Goal: Task Accomplishment & Management: Use online tool/utility

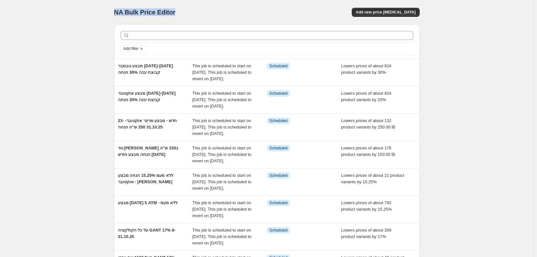
drag, startPoint x: 144, startPoint y: 15, endPoint x: 105, endPoint y: 14, distance: 39.6
click at [105, 14] on div "NA Bulk Price Editor. This page is ready NA Bulk Price Editor Add new price [ME…" at bounding box center [267, 198] width 534 height 396
click at [127, 14] on span "NA Bulk Price Editor" at bounding box center [144, 12] width 61 height 7
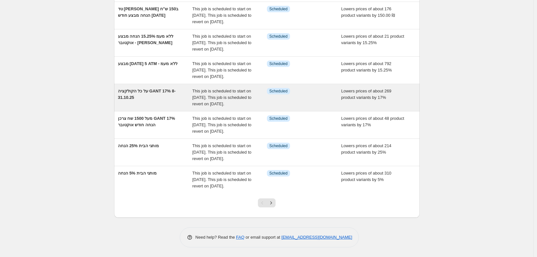
scroll to position [161, 0]
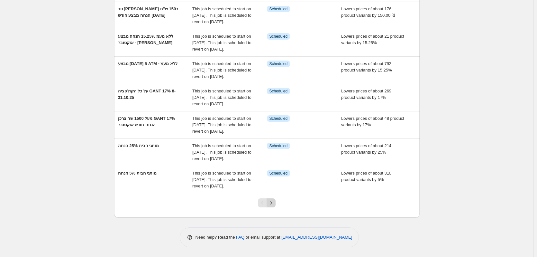
click at [272, 204] on icon "Next" at bounding box center [272, 202] width 2 height 3
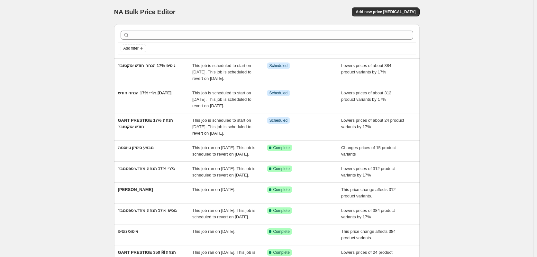
scroll to position [0, 0]
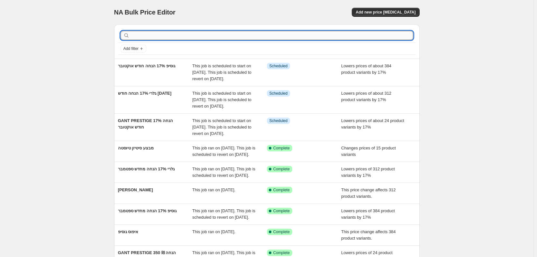
click at [164, 35] on input "text" at bounding box center [272, 35] width 283 height 9
type input "איפוס"
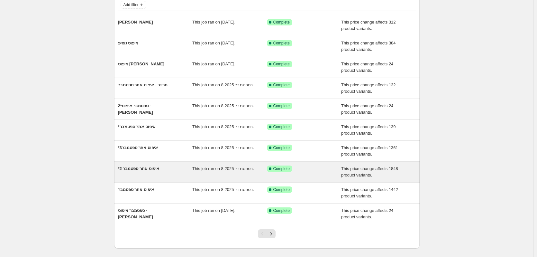
scroll to position [64, 0]
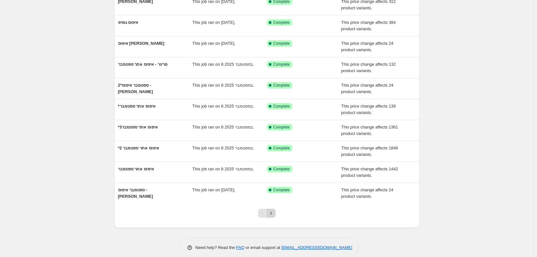
click at [271, 214] on icon "Next" at bounding box center [271, 213] width 6 height 6
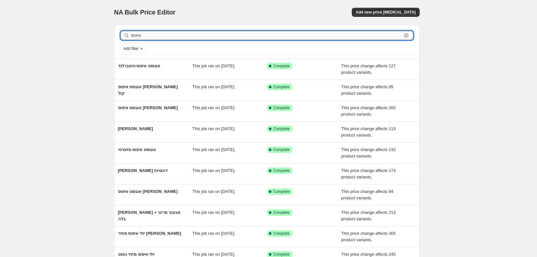
click at [159, 33] on input "איפוס" at bounding box center [266, 35] width 271 height 9
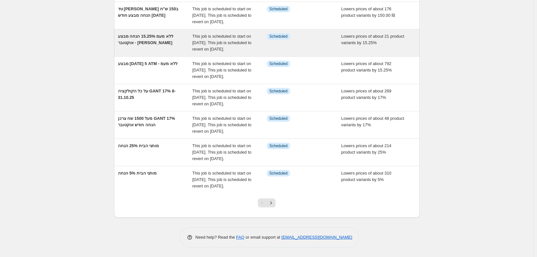
scroll to position [203, 0]
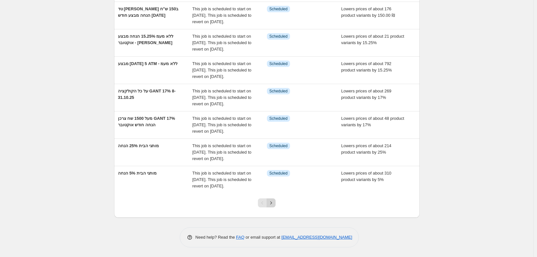
click at [276, 206] on div at bounding box center [267, 205] width 26 height 24
click at [274, 206] on icon "Next" at bounding box center [271, 203] width 6 height 6
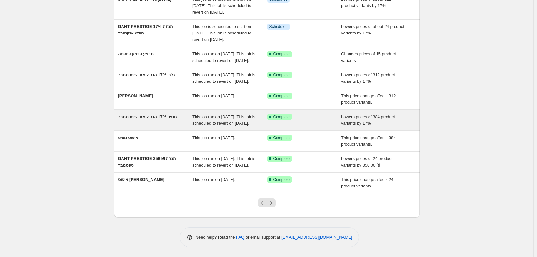
scroll to position [97, 0]
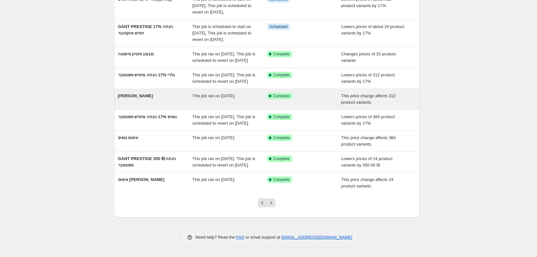
click at [143, 106] on div "[PERSON_NAME]" at bounding box center [155, 99] width 75 height 13
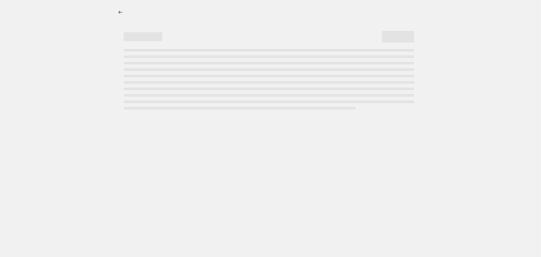
select select "ecap"
select select "remove"
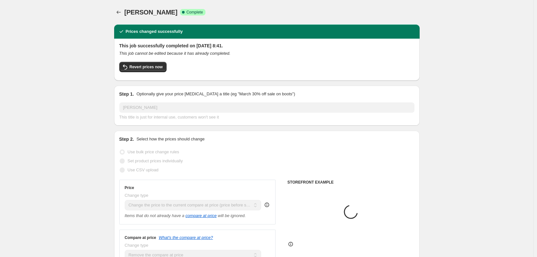
select select "vendor"
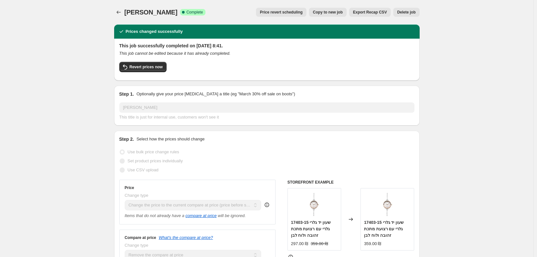
click at [322, 15] on button "Copy to new job" at bounding box center [328, 12] width 38 height 9
select select "ecap"
select select "remove"
select select "vendor"
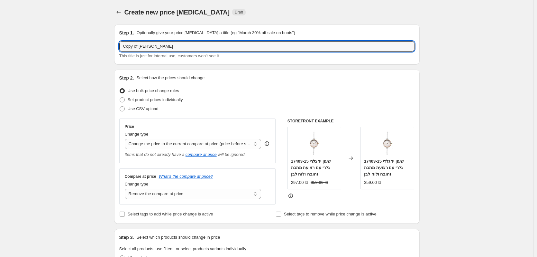
drag, startPoint x: 163, startPoint y: 44, endPoint x: 101, endPoint y: 43, distance: 62.4
click at [149, 47] on input "איפוס דגמי מבצע ב25% הנחה ממותגי הבית פייר וז'[PERSON_NAME]" at bounding box center [266, 46] width 295 height 10
type input "איפוס דגמי מבצע ב25% הנחה ממותגי הבית פייר לנייר וז'[PERSON_NAME]"
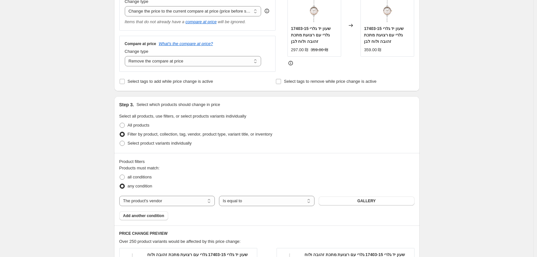
scroll to position [193, 0]
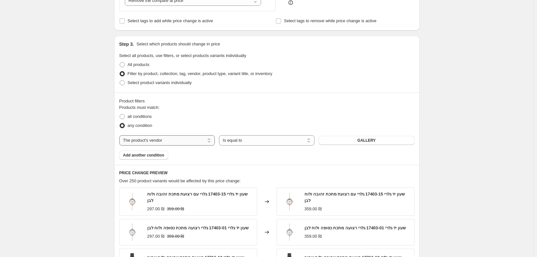
click at [192, 141] on select "The product The product's collection The product's tag The product's vendor The…" at bounding box center [167, 140] width 96 height 10
select select "tag"
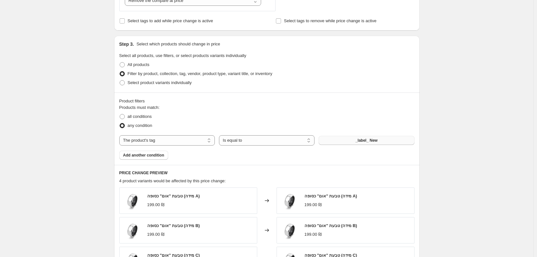
click at [353, 141] on button "_label_ New" at bounding box center [367, 140] width 96 height 9
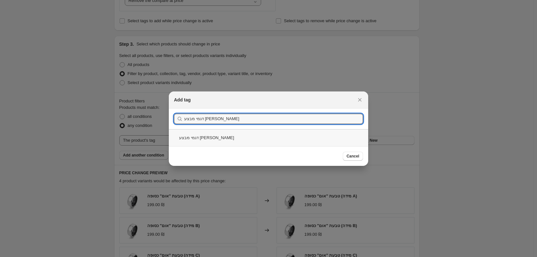
type input "דגמי מבצע [PERSON_NAME]"
click at [285, 133] on div "דגמי מבצע [PERSON_NAME]" at bounding box center [269, 137] width 200 height 17
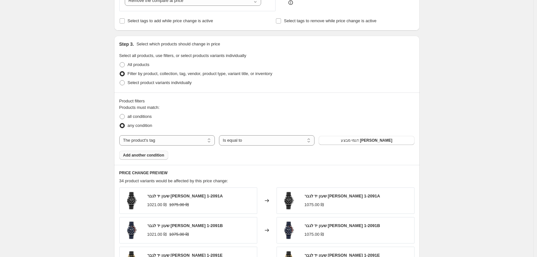
click at [152, 156] on span "Add another condition" at bounding box center [143, 155] width 41 height 5
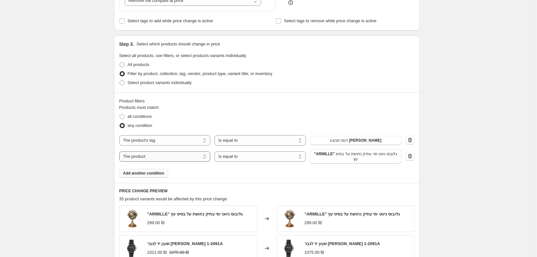
click at [167, 156] on select "The product The product's collection The product's tag The product's vendor The…" at bounding box center [164, 156] width 91 height 10
select select "tag"
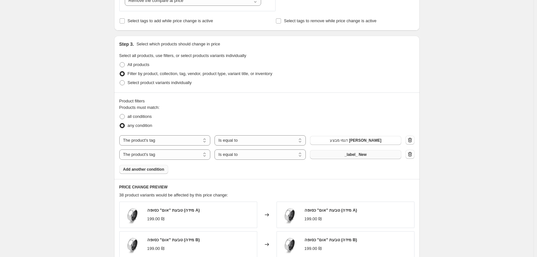
click at [341, 153] on button "_label_ New" at bounding box center [355, 154] width 91 height 9
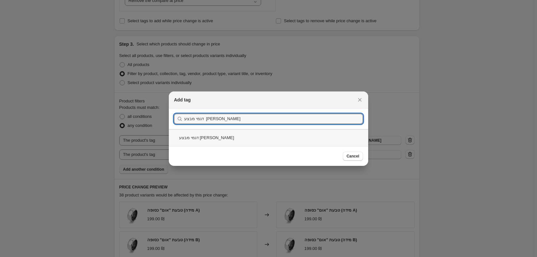
type input "דגמי מבצע [PERSON_NAME]"
click at [266, 142] on div "דגמי מבצע [PERSON_NAME]" at bounding box center [269, 137] width 200 height 17
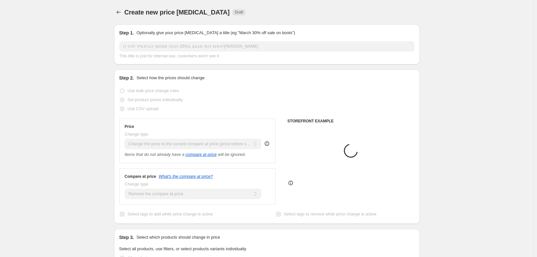
scroll to position [193, 0]
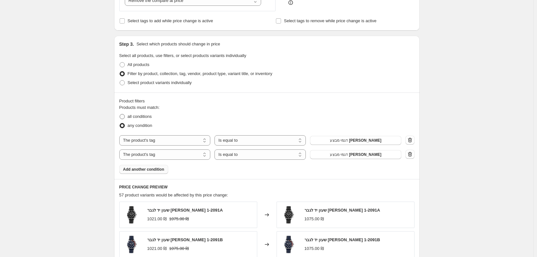
click at [148, 117] on span "all conditions" at bounding box center [140, 116] width 24 height 5
click at [120, 114] on input "all conditions" at bounding box center [120, 114] width 0 height 0
radio input "true"
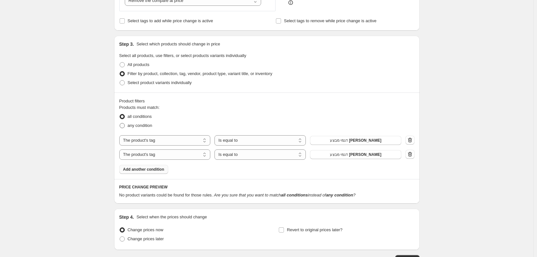
click at [151, 127] on span "any condition" at bounding box center [140, 125] width 25 height 5
click at [120, 123] on input "any condition" at bounding box center [120, 123] width 0 height 0
radio input "true"
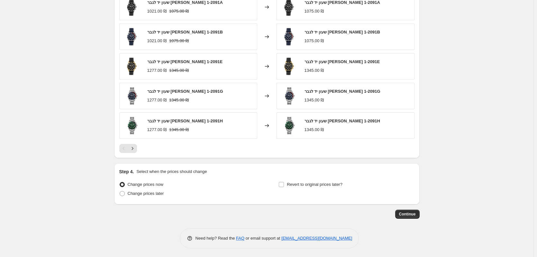
scroll to position [402, 0]
click at [151, 194] on span "Change prices later" at bounding box center [146, 192] width 36 height 5
click at [120, 190] on input "Change prices later" at bounding box center [120, 190] width 0 height 0
radio input "true"
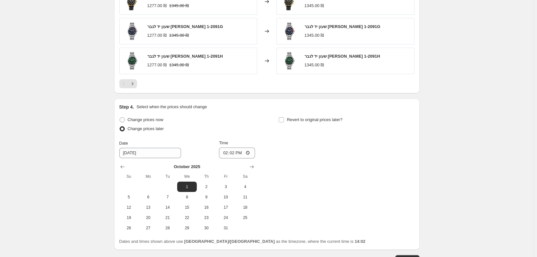
scroll to position [499, 0]
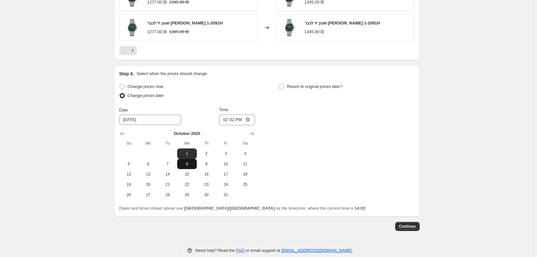
click at [194, 166] on span "8" at bounding box center [187, 163] width 14 height 5
type input "[DATE]"
click at [246, 121] on input "14:02" at bounding box center [237, 119] width 36 height 11
type input "07:30"
click at [253, 89] on div "Change prices now" at bounding box center [187, 86] width 136 height 9
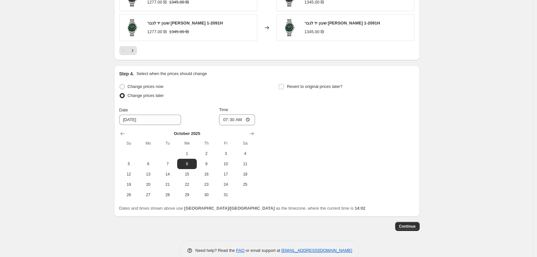
click at [291, 92] on div "Revert to original prices later?" at bounding box center [347, 91] width 136 height 19
click at [283, 87] on input "Revert to original prices later?" at bounding box center [281, 86] width 5 height 5
checkbox input "true"
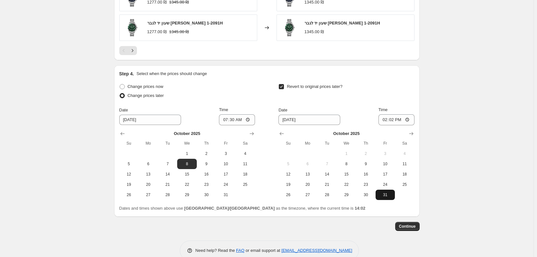
click at [383, 198] on button "31" at bounding box center [385, 195] width 19 height 10
type input "[DATE]"
click at [283, 86] on input "Revert to original prices later?" at bounding box center [281, 86] width 5 height 5
checkbox input "false"
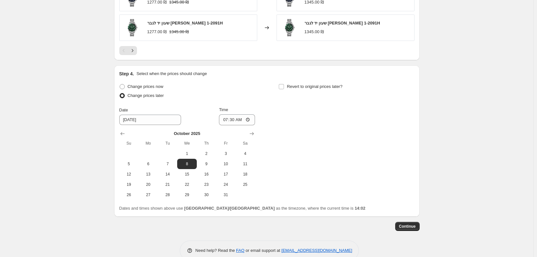
click at [265, 92] on div "Change prices now Change prices later Date [DATE] Time 07:[DATE] Mo Tu We Th Fr…" at bounding box center [266, 141] width 295 height 118
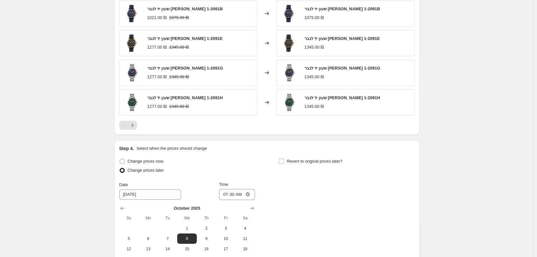
scroll to position [512, 0]
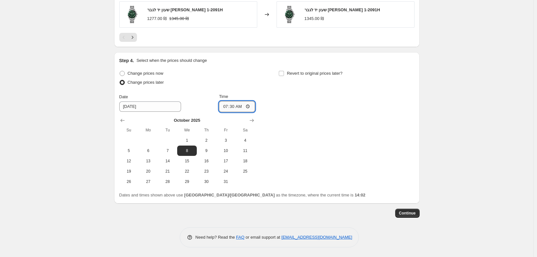
click at [252, 108] on input "07:30" at bounding box center [237, 106] width 36 height 11
type input "07:00"
click at [251, 83] on div "Change prices later" at bounding box center [187, 82] width 136 height 9
click at [418, 215] on button "Continue" at bounding box center [408, 213] width 24 height 9
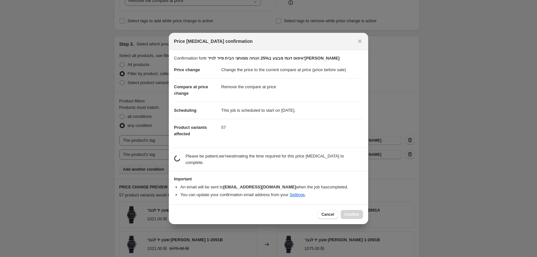
scroll to position [0, 0]
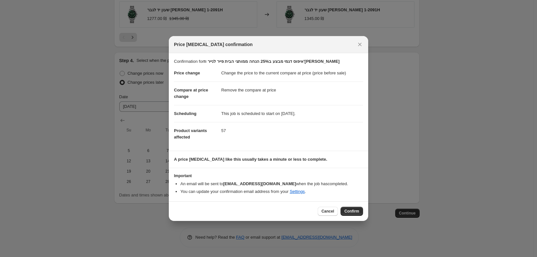
click at [353, 213] on span "Confirm" at bounding box center [352, 211] width 15 height 5
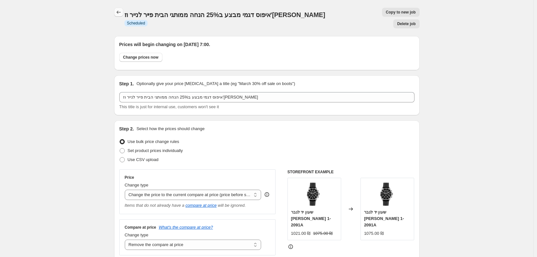
click at [118, 8] on button "Price change jobs" at bounding box center [118, 12] width 9 height 9
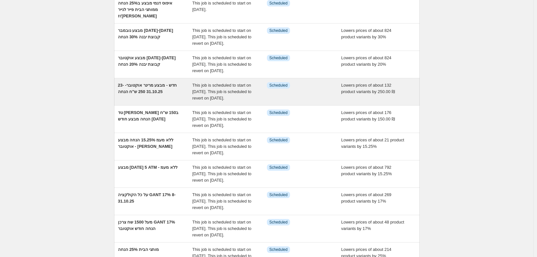
scroll to position [64, 0]
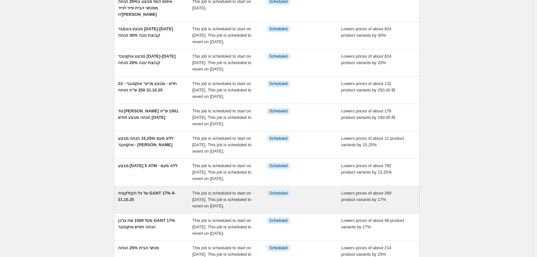
click at [154, 209] on div "על כל הקולקציה GANT 17% 8-31.10.25" at bounding box center [155, 199] width 75 height 19
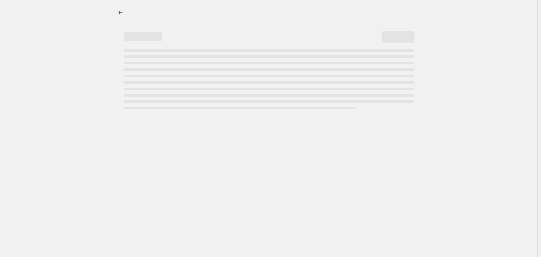
select select "percentage"
select select "vendor"
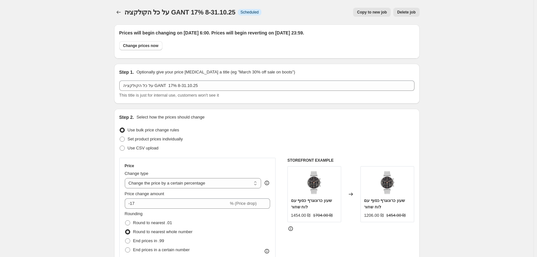
click at [364, 16] on button "Copy to new job" at bounding box center [372, 12] width 38 height 9
select select "percentage"
select select "vendor"
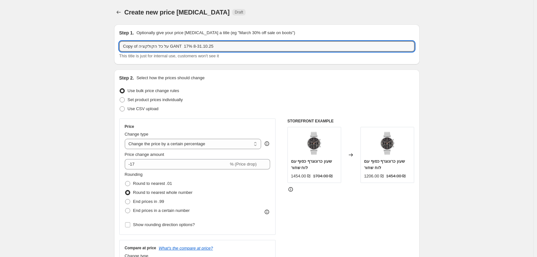
drag, startPoint x: 228, startPoint y: 46, endPoint x: 102, endPoint y: 47, distance: 125.8
paste input "דגמי מבצע [PERSON_NAME]"
click at [177, 46] on input "דגמי מבצע [PERSON_NAME]" at bounding box center [266, 46] width 295 height 10
click at [193, 43] on input "דגמי מבצע [PERSON_NAME] +" at bounding box center [266, 46] width 295 height 10
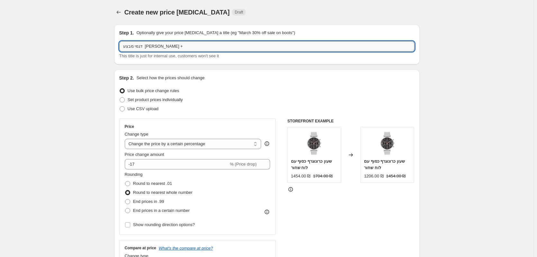
paste input "[PERSON_NAME]"
type input "דגמי מבצע [PERSON_NAME] + [PERSON_NAME]"
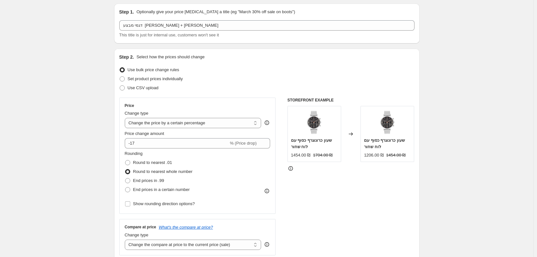
scroll to position [32, 0]
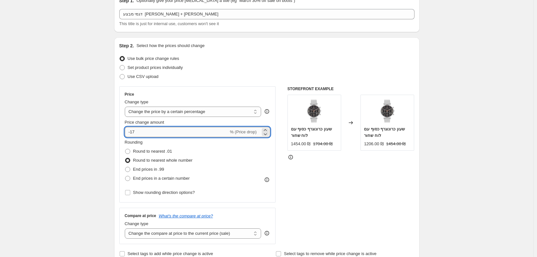
drag, startPoint x: 137, startPoint y: 133, endPoint x: 132, endPoint y: 132, distance: 5.2
click at [132, 132] on input "-17" at bounding box center [177, 132] width 104 height 10
type input "-25"
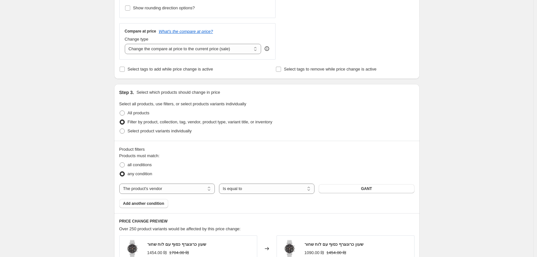
scroll to position [225, 0]
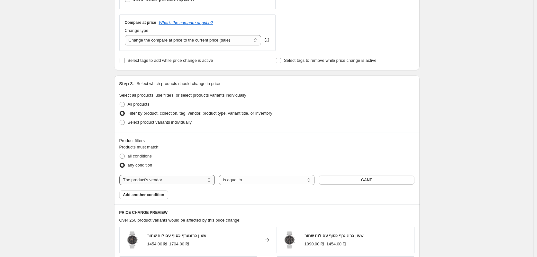
click at [175, 182] on select "The product The product's collection The product's tag The product's vendor The…" at bounding box center [167, 180] width 96 height 10
select select "tag"
click at [376, 179] on span "_label_ New" at bounding box center [367, 179] width 22 height 5
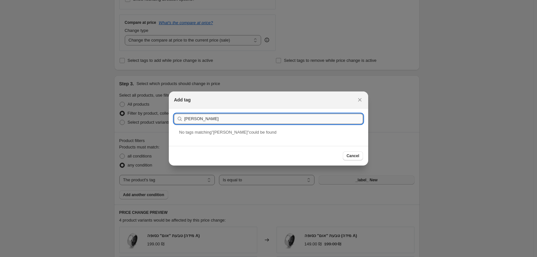
type input "J"
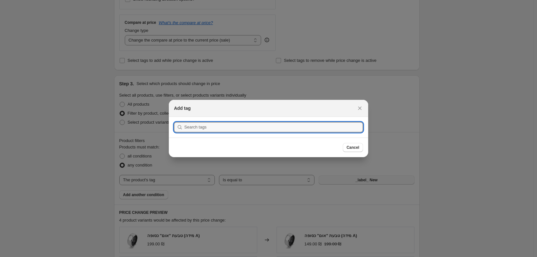
paste input "דגמי מבצע [PERSON_NAME]"
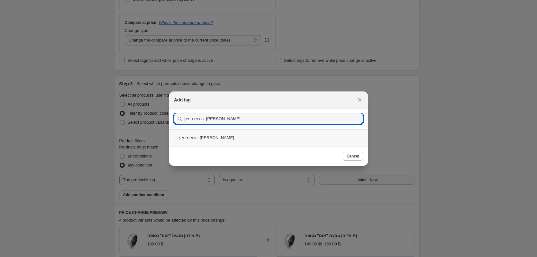
type input "דגמי מבצע [PERSON_NAME]"
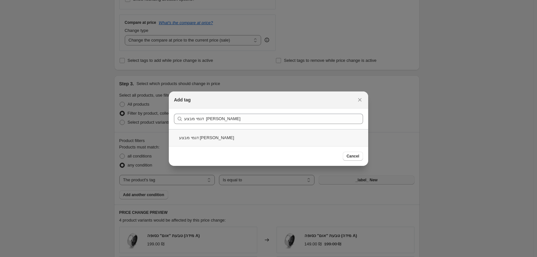
click at [237, 138] on div "דגמי מבצע [PERSON_NAME]" at bounding box center [269, 137] width 200 height 17
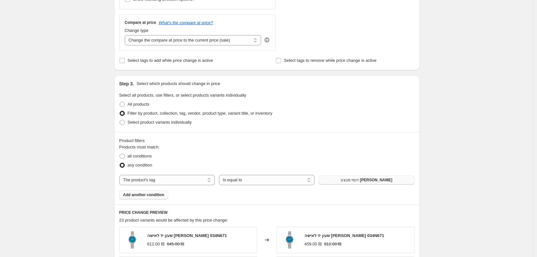
click at [142, 196] on span "Add another condition" at bounding box center [143, 194] width 41 height 5
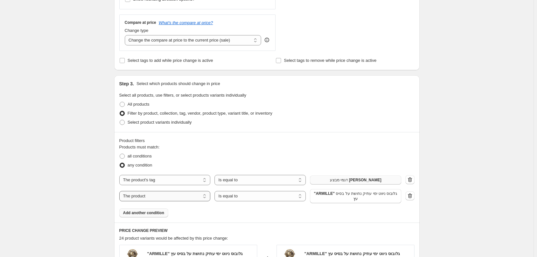
click at [159, 194] on select "The product The product's collection The product's tag The product's vendor The…" at bounding box center [164, 196] width 91 height 10
select select "tag"
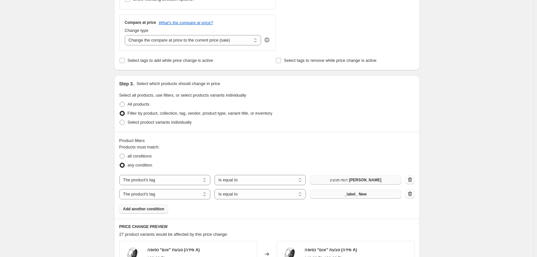
click at [358, 194] on span "_label_ New" at bounding box center [356, 193] width 22 height 5
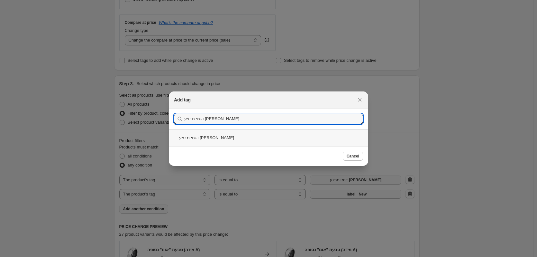
type input "דגמי מבצע [PERSON_NAME]"
click at [174, 108] on button "Submit" at bounding box center [183, 111] width 18 height 7
click at [251, 115] on input "דגמי מבצע [PERSON_NAME]" at bounding box center [273, 119] width 179 height 10
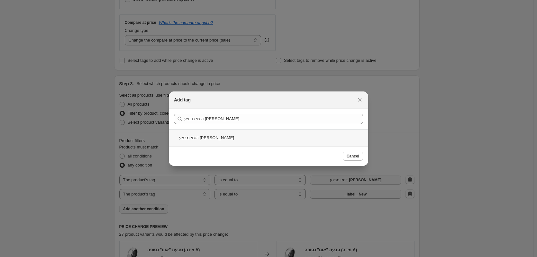
click at [240, 136] on div "דגמי מבצע [PERSON_NAME]" at bounding box center [269, 137] width 200 height 17
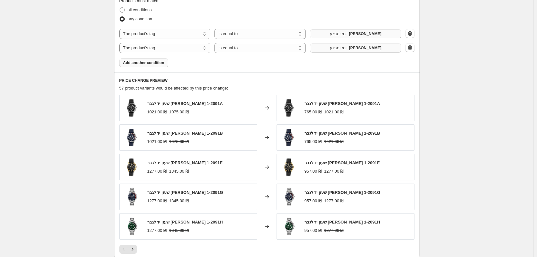
scroll to position [451, 0]
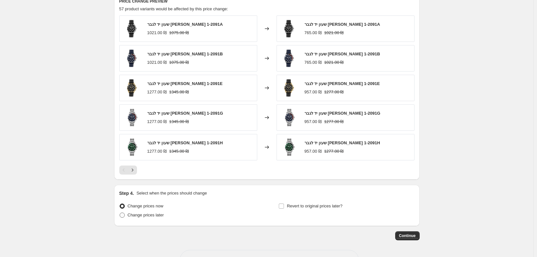
click at [150, 217] on span "Change prices later" at bounding box center [146, 214] width 36 height 5
click at [120, 213] on input "Change prices later" at bounding box center [120, 212] width 0 height 0
radio input "true"
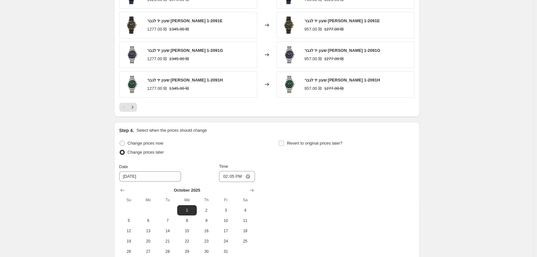
scroll to position [547, 0]
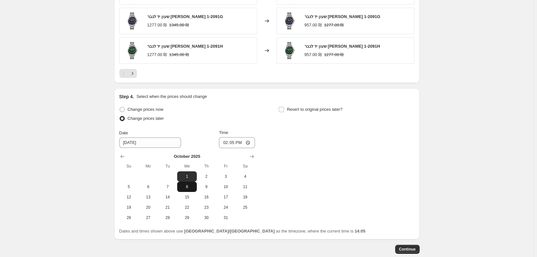
click at [184, 190] on button "8" at bounding box center [186, 187] width 19 height 10
type input "[DATE]"
click at [246, 140] on input "14:05" at bounding box center [237, 142] width 36 height 11
type input "07:30"
click at [260, 106] on div "Change prices now Change prices later Date [DATE] Time 07:[DATE] Mo Tu We Th Fr…" at bounding box center [266, 164] width 295 height 118
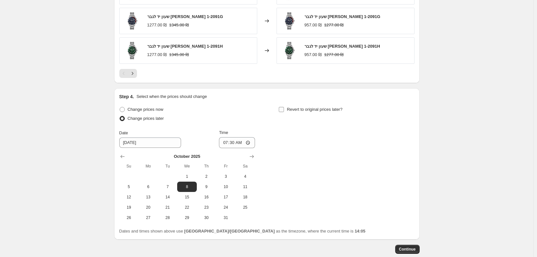
click at [289, 107] on span "Revert to original prices later?" at bounding box center [315, 109] width 56 height 5
click at [284, 107] on input "Revert to original prices later?" at bounding box center [281, 109] width 5 height 5
checkbox input "true"
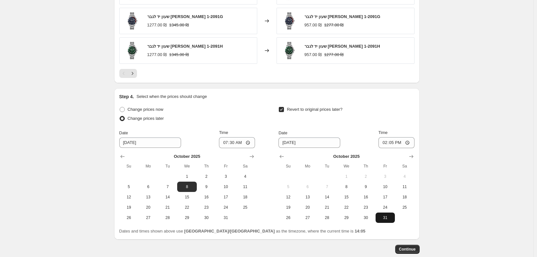
click at [388, 217] on span "31" at bounding box center [385, 217] width 14 height 5
type input "[DATE]"
click at [402, 142] on input "14:05" at bounding box center [397, 142] width 36 height 11
type input "23:59"
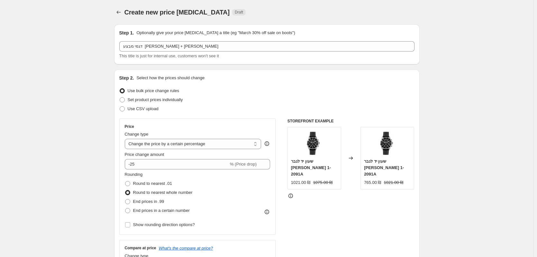
scroll to position [32, 0]
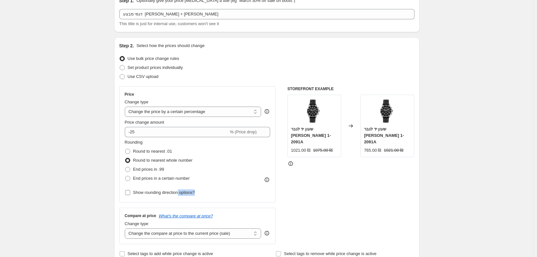
click at [180, 196] on div "Price Change type Change the price to a certain amount Change the price by a ce…" at bounding box center [197, 144] width 157 height 116
click at [180, 195] on span "Show rounding direction options?" at bounding box center [164, 192] width 62 height 5
click at [130, 195] on input "Show rounding direction options?" at bounding box center [127, 192] width 5 height 5
checkbox input "true"
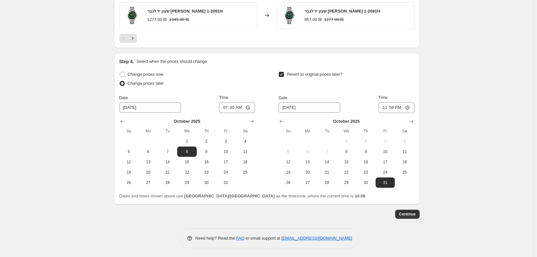
scroll to position [623, 0]
click at [418, 210] on button "Continue" at bounding box center [408, 213] width 24 height 9
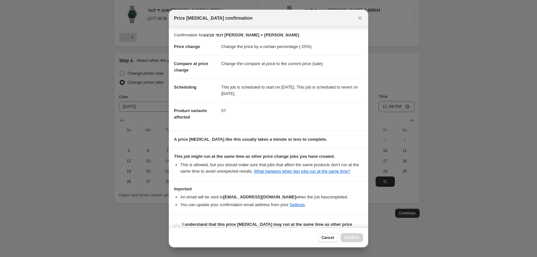
scroll to position [13, 0]
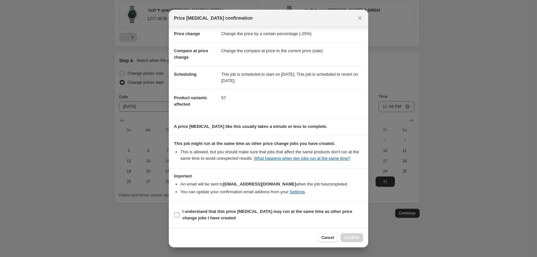
click at [222, 214] on span "I understand that this price [MEDICAL_DATA] may run at the same time as other p…" at bounding box center [272, 214] width 181 height 13
click at [180, 214] on input "I understand that this price [MEDICAL_DATA] may run at the same time as other p…" at bounding box center [176, 214] width 5 height 5
checkbox input "true"
click at [357, 238] on span "Confirm" at bounding box center [352, 237] width 15 height 5
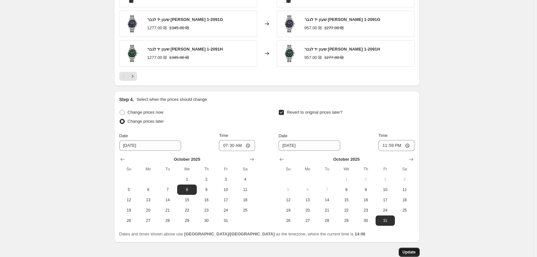
click at [412, 251] on span "Update" at bounding box center [409, 251] width 13 height 5
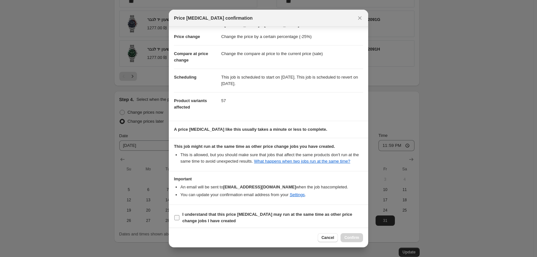
scroll to position [13, 0]
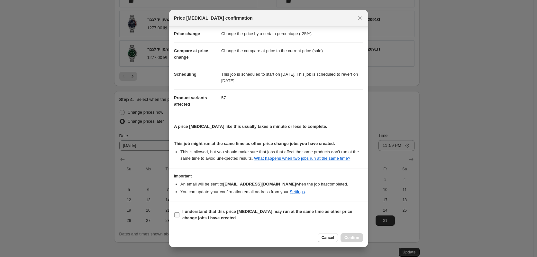
click at [290, 214] on b "I understand that this price [MEDICAL_DATA] may run at the same time as other p…" at bounding box center [267, 214] width 170 height 11
click at [180, 214] on input "I understand that this price [MEDICAL_DATA] may run at the same time as other p…" at bounding box center [176, 214] width 5 height 5
checkbox input "true"
click at [358, 239] on span "Confirm" at bounding box center [352, 237] width 15 height 5
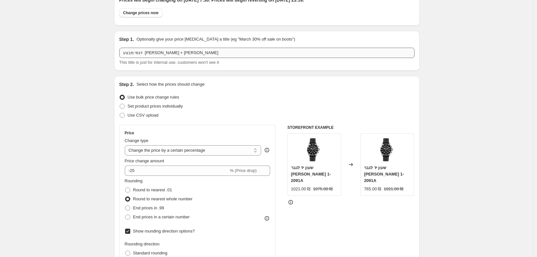
scroll to position [0, 0]
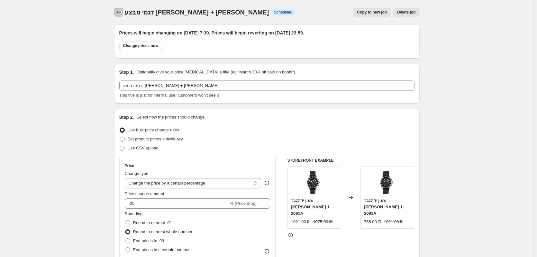
click at [122, 14] on icon "Price change jobs" at bounding box center [119, 12] width 6 height 6
